Goal: Transaction & Acquisition: Obtain resource

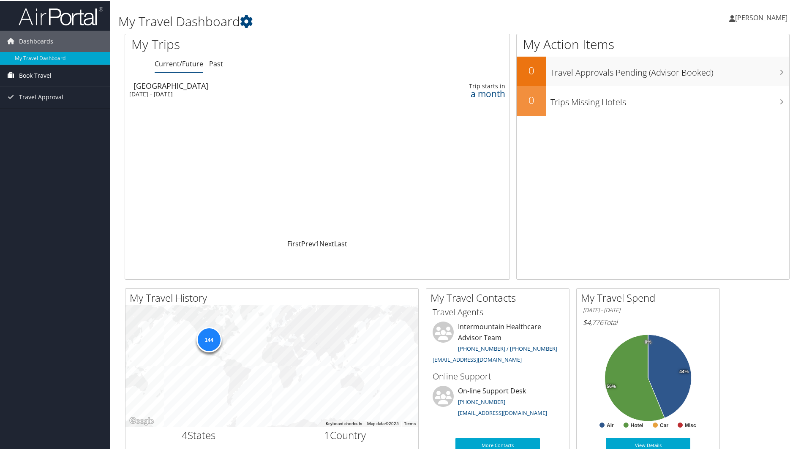
click at [44, 74] on span "Book Travel" at bounding box center [35, 74] width 33 height 21
click at [42, 105] on link "Book/Manage Online Trips" at bounding box center [55, 104] width 110 height 13
click at [215, 61] on link "Past" at bounding box center [216, 62] width 14 height 9
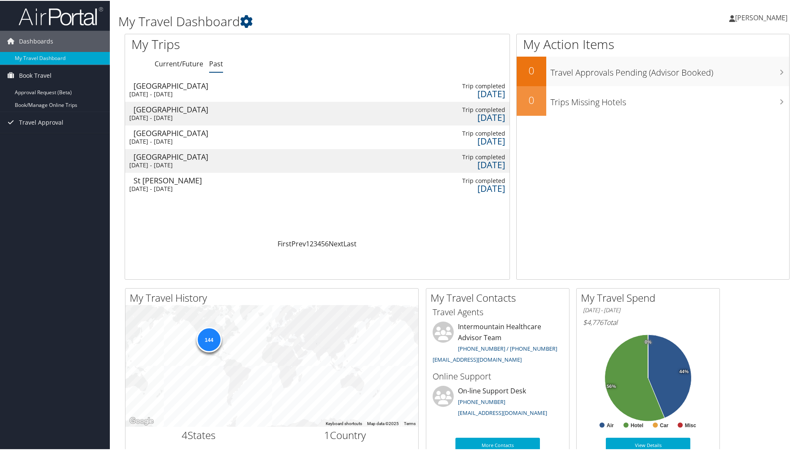
click at [187, 88] on div "[GEOGRAPHIC_DATA]" at bounding box center [256, 85] width 245 height 8
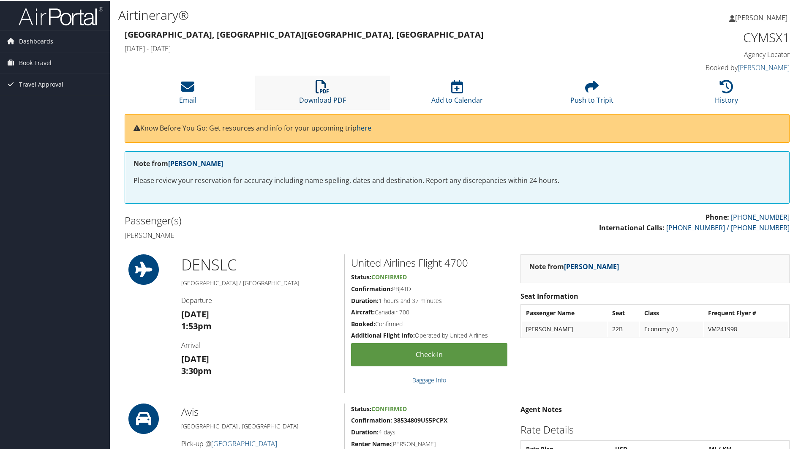
click at [318, 97] on link "Download PDF" at bounding box center [322, 94] width 47 height 20
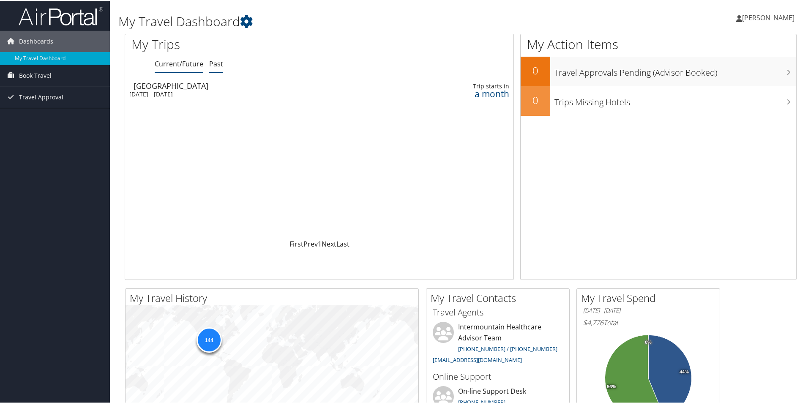
click at [217, 61] on link "Past" at bounding box center [216, 62] width 14 height 9
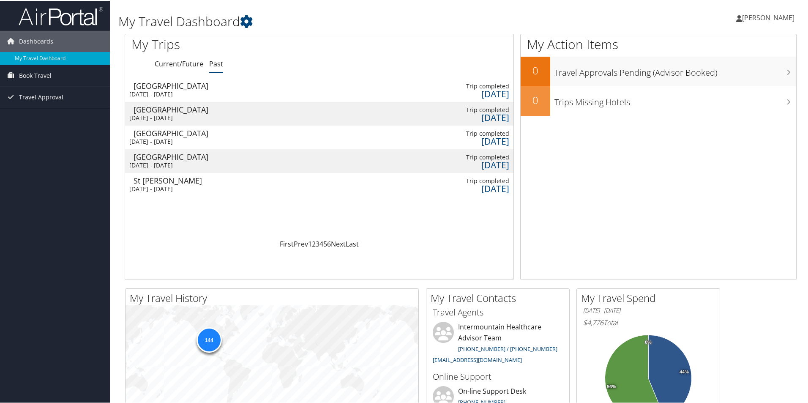
click at [172, 90] on div "Sat 6 Sep 2025 - Wed 10 Sep 2025" at bounding box center [252, 94] width 247 height 8
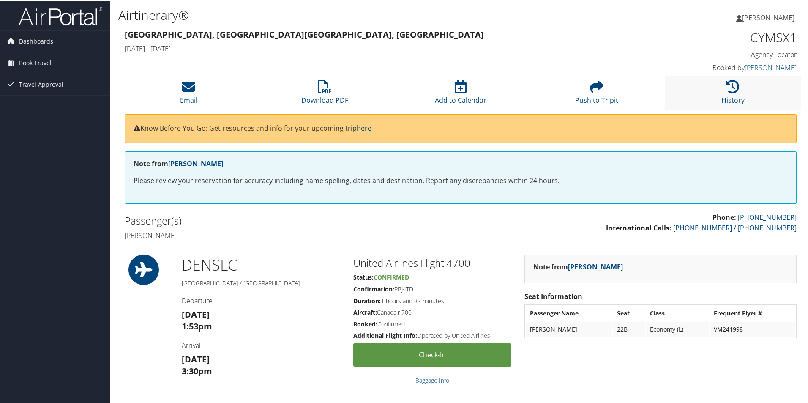
click at [729, 94] on li "History" at bounding box center [733, 92] width 136 height 34
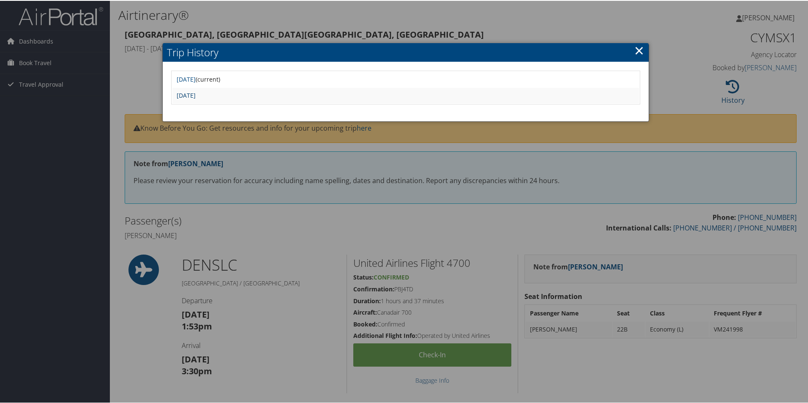
click at [196, 96] on link "[DATE]" at bounding box center [186, 94] width 19 height 8
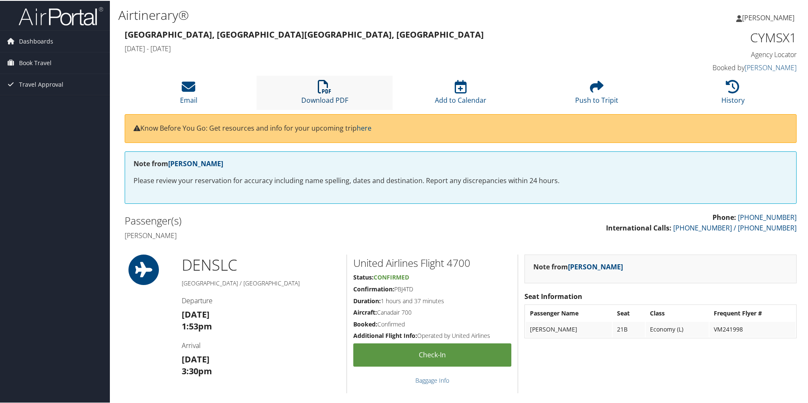
click at [316, 100] on link "Download PDF" at bounding box center [324, 94] width 47 height 20
